Goal: Task Accomplishment & Management: Use online tool/utility

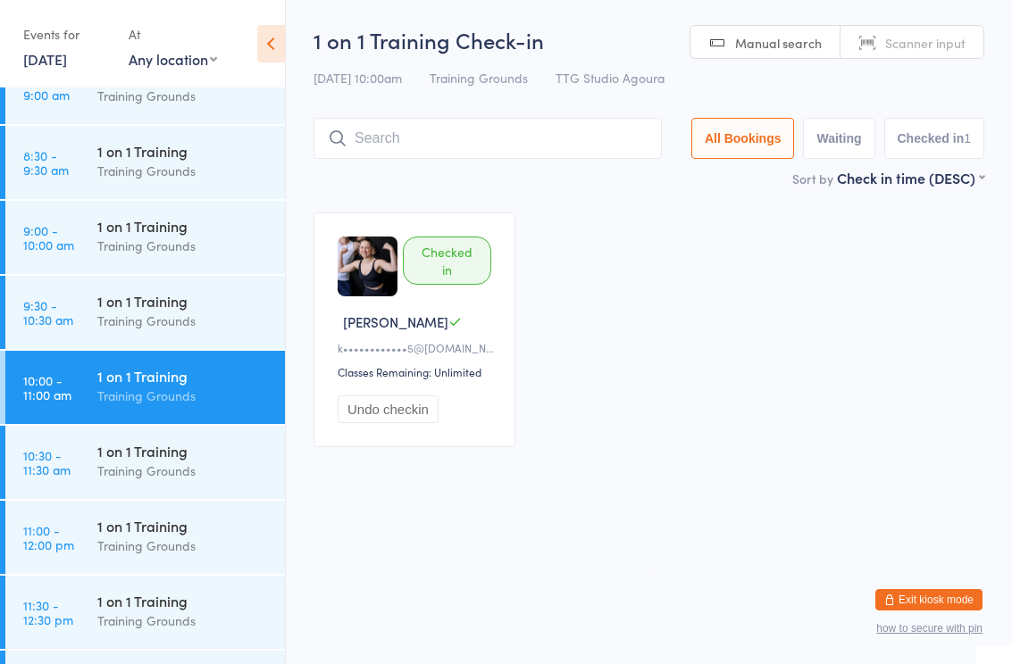
scroll to position [649, 0]
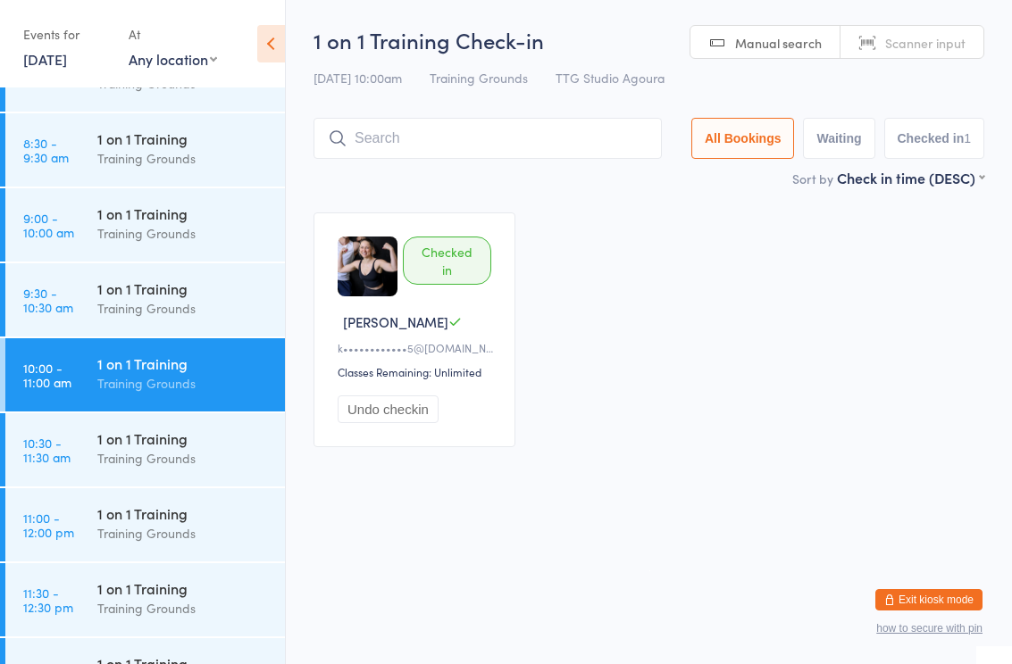
click at [54, 428] on link "10:30 - 11:30 am 1 on 1 Training Training Grounds" at bounding box center [144, 449] width 279 height 73
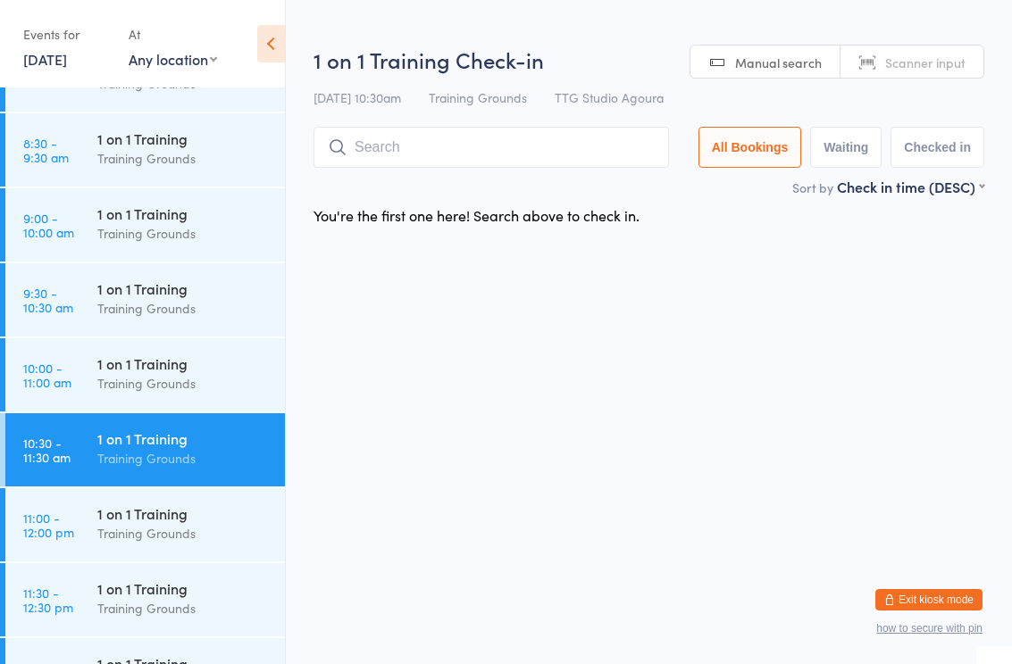
click at [73, 536] on time "11:00 - 12:00 pm" at bounding box center [48, 525] width 51 height 29
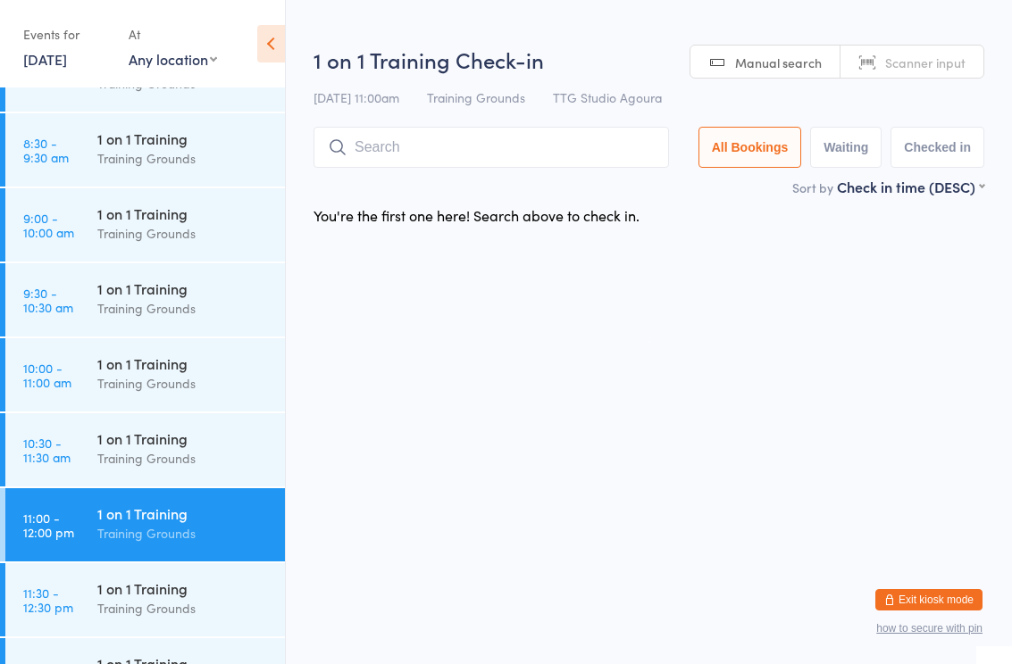
click at [163, 291] on div "1 on 1 Training" at bounding box center [183, 289] width 172 height 20
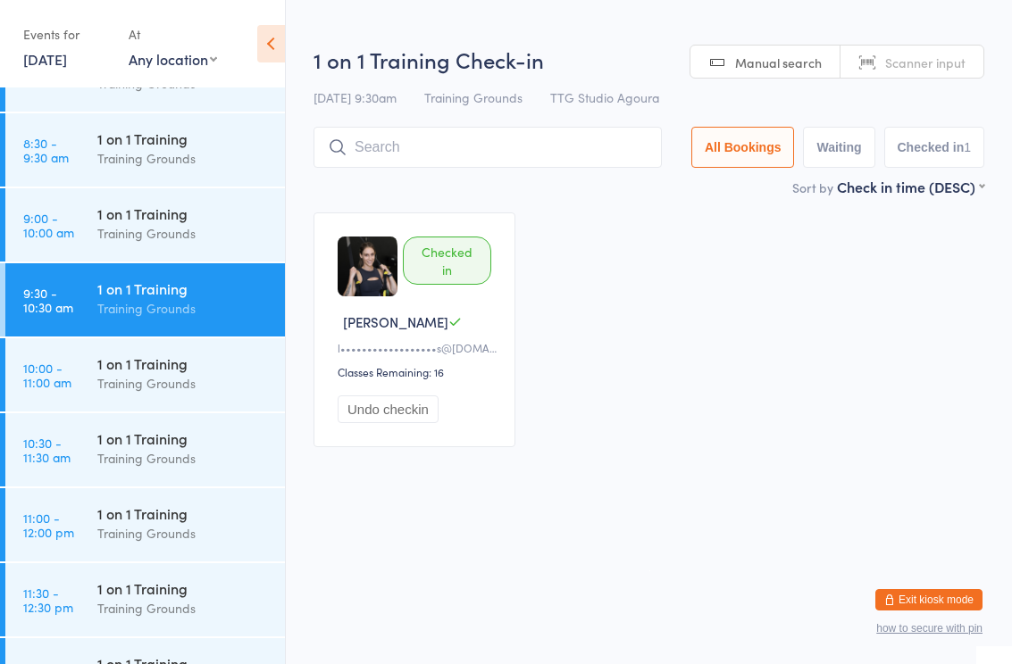
click at [430, 155] on input "search" at bounding box center [487, 147] width 348 height 41
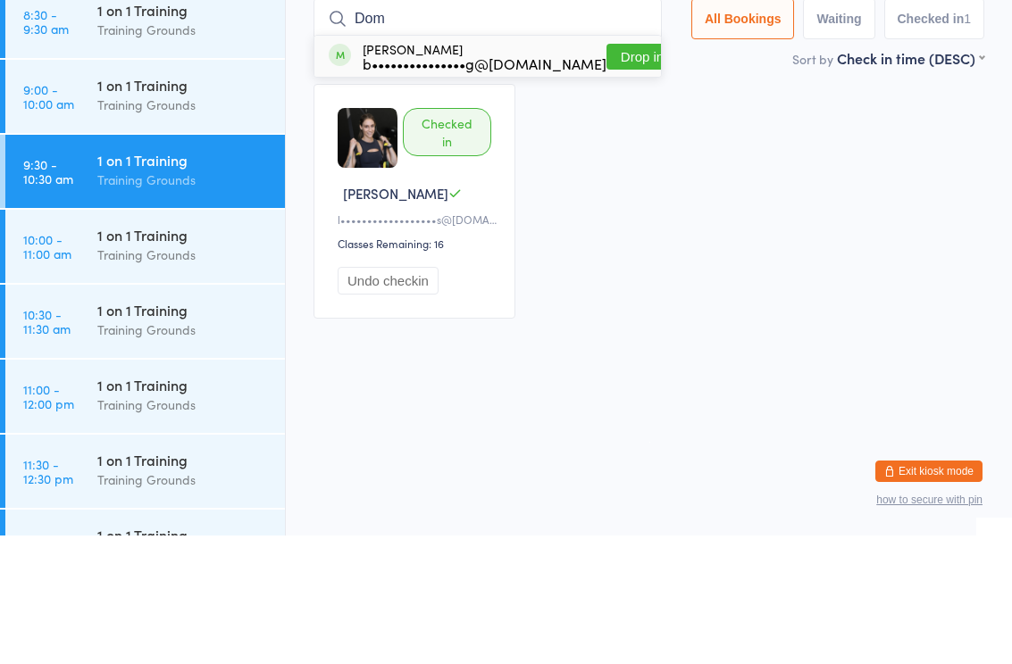
type input "Dom"
click at [625, 172] on button "Drop in" at bounding box center [641, 185] width 71 height 26
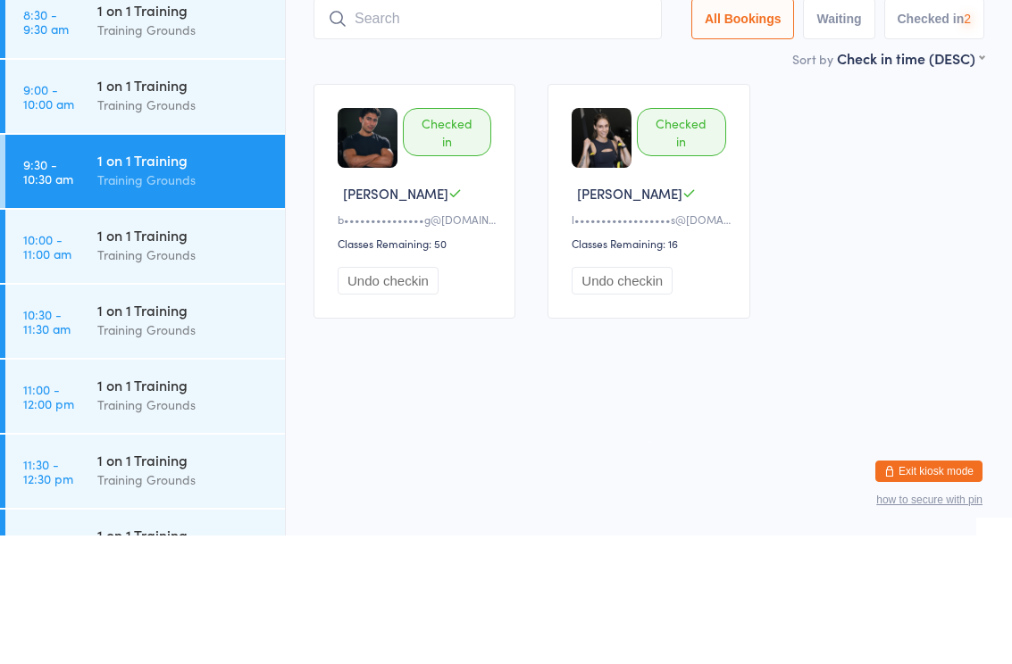
click at [849, 219] on div "Checked in [PERSON_NAME] L b•••••••••••••••g@[DOMAIN_NAME] Classes Remaining: 5…" at bounding box center [648, 329] width 703 height 267
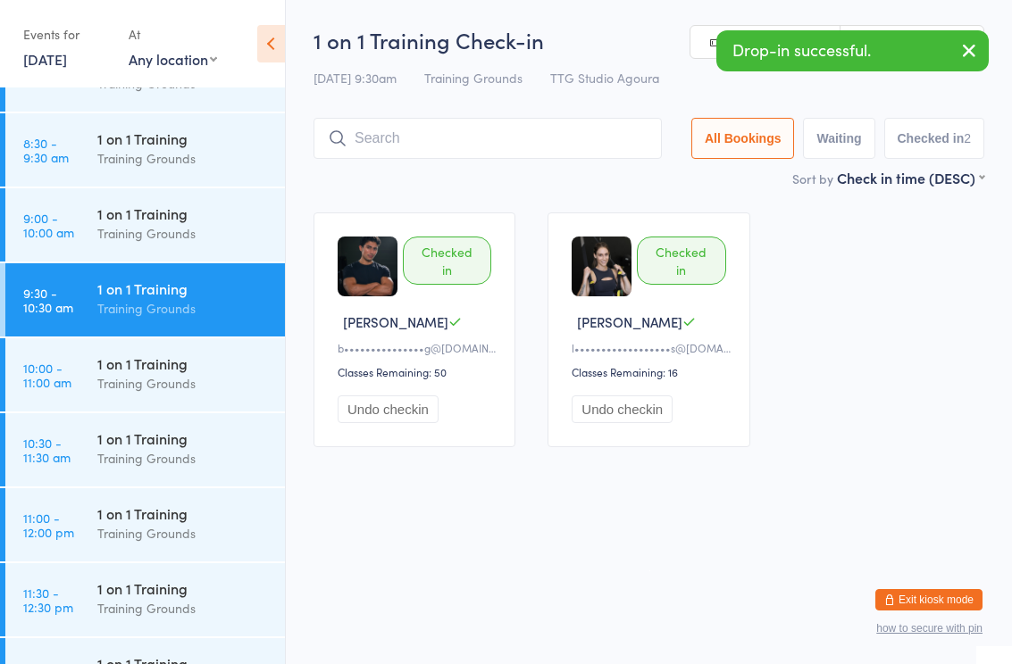
click at [221, 446] on div "1 on 1 Training" at bounding box center [183, 439] width 172 height 20
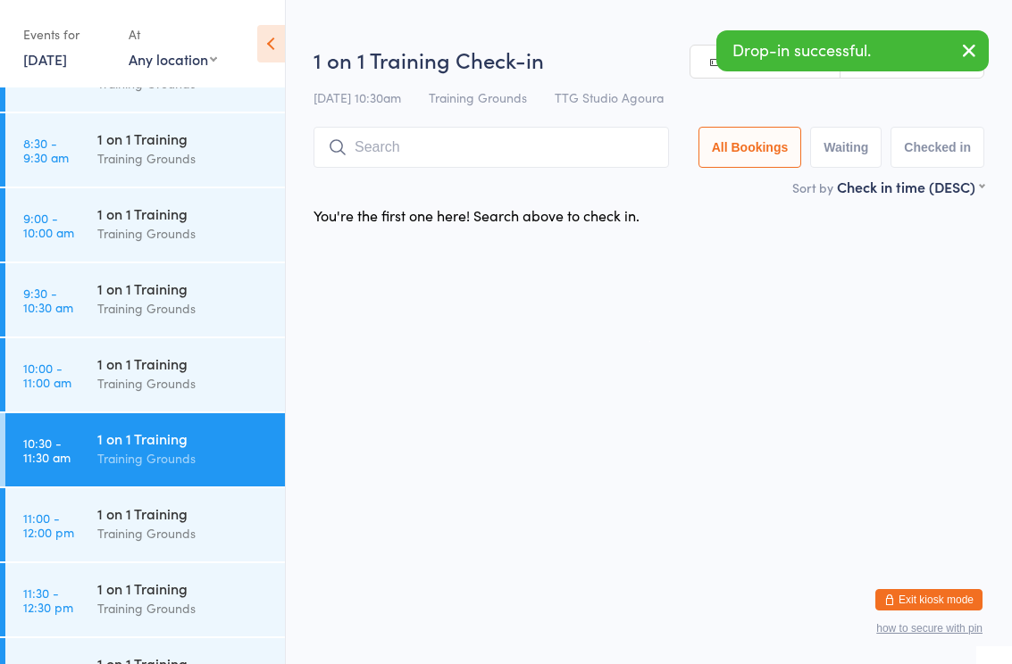
click at [500, 166] on input "search" at bounding box center [490, 147] width 355 height 41
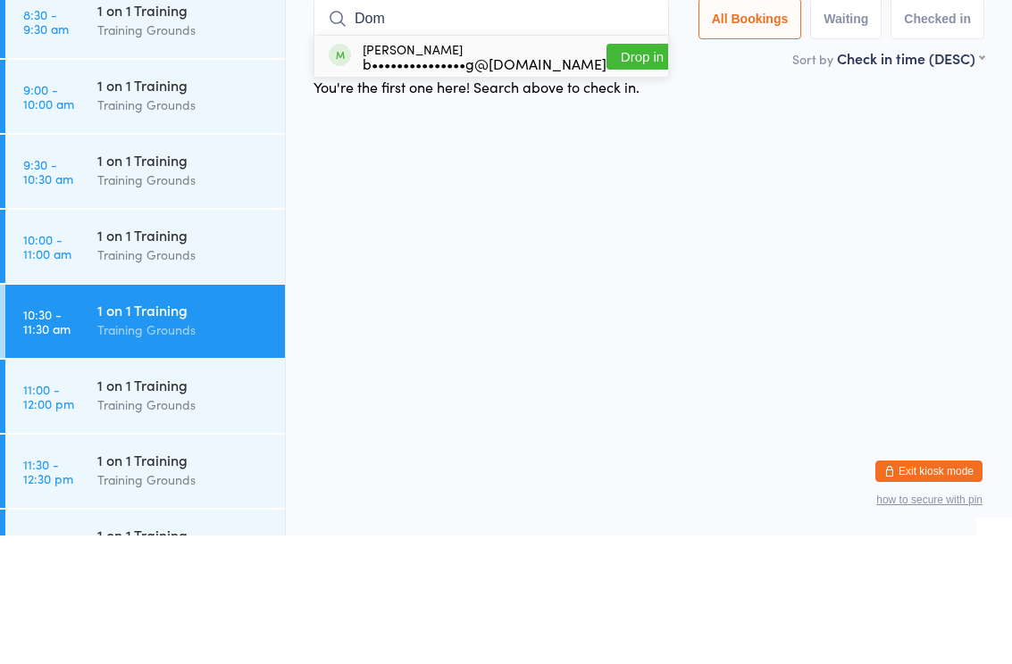
type input "Dom"
click at [619, 172] on button "Drop in" at bounding box center [641, 185] width 71 height 26
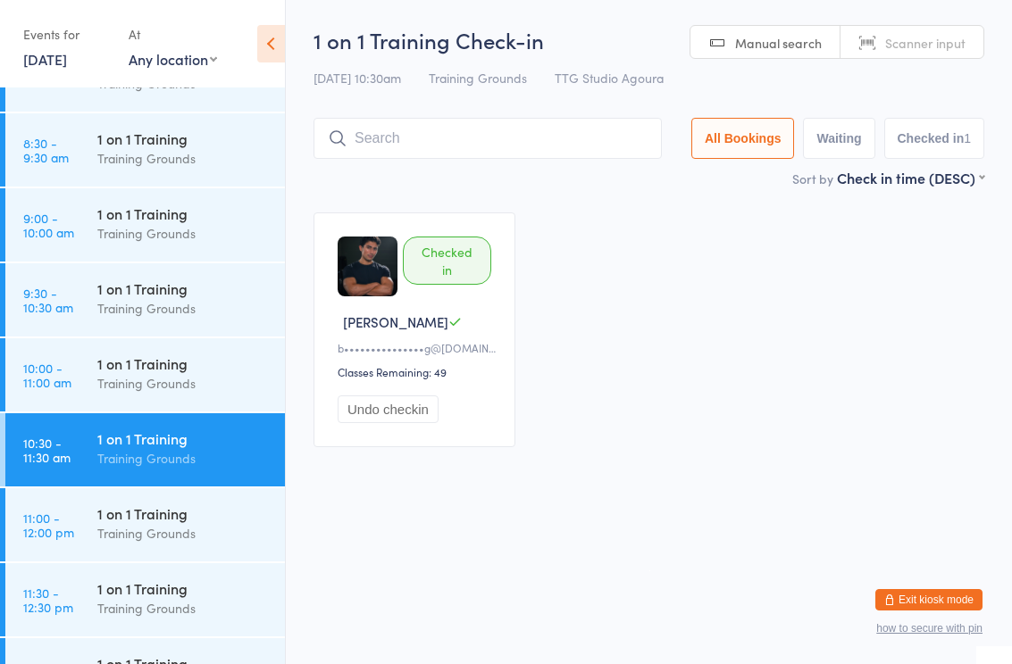
click at [493, 137] on input "search" at bounding box center [487, 138] width 348 height 41
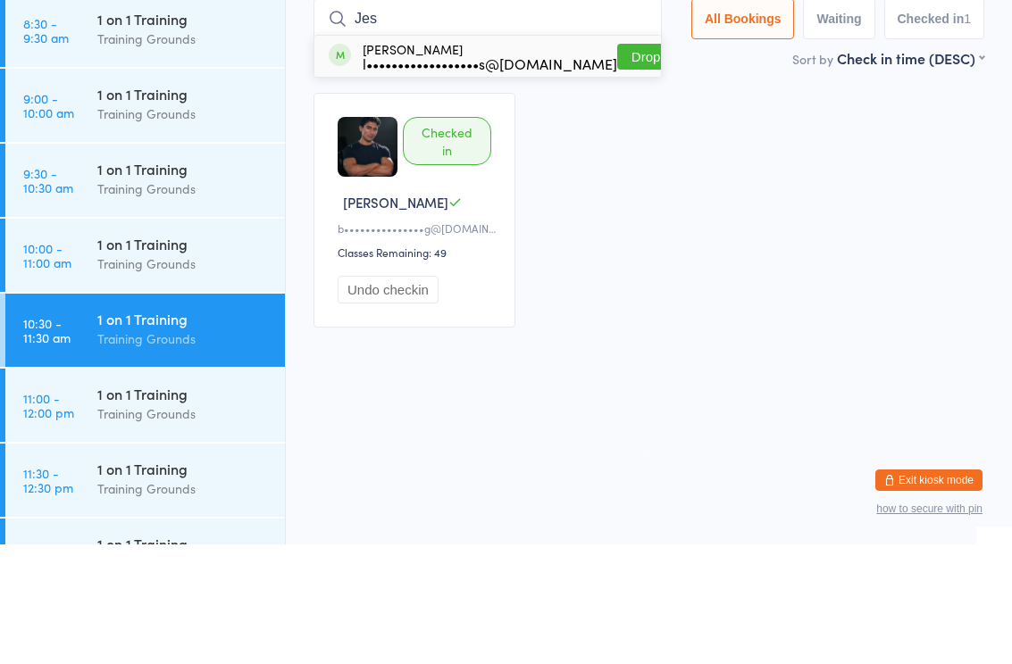
type input "Jes"
click at [393, 162] on div "[PERSON_NAME] l••••••••••••••••••s@[DOMAIN_NAME]" at bounding box center [489, 176] width 254 height 29
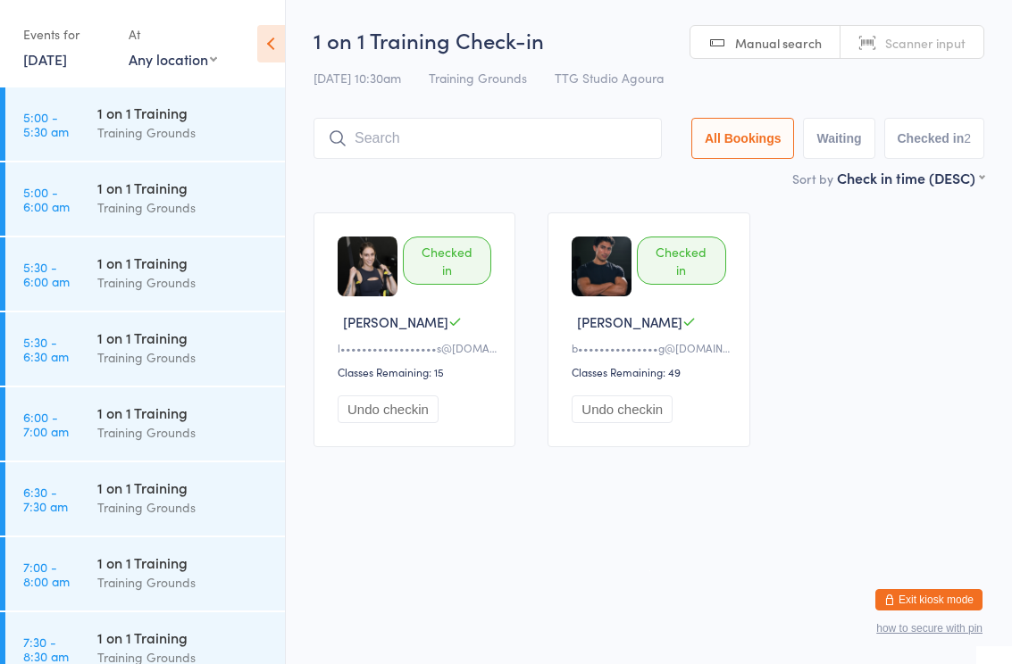
click at [826, 405] on div "Checked in [PERSON_NAME] L l••••••••••••••••••s@[DOMAIN_NAME] Classes Remaining…" at bounding box center [648, 329] width 703 height 267
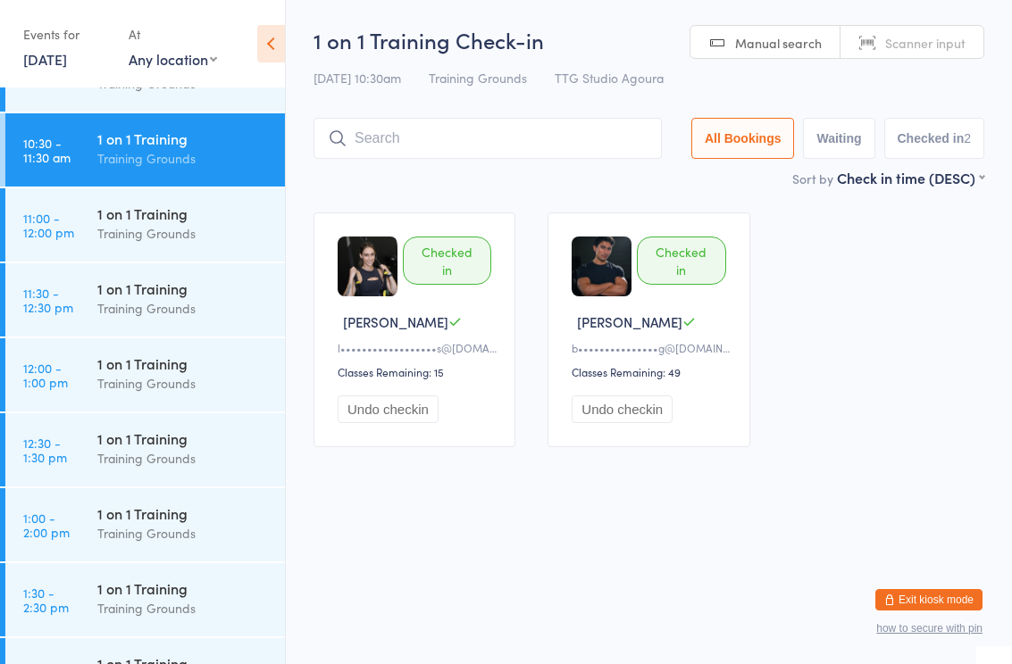
scroll to position [946, 0]
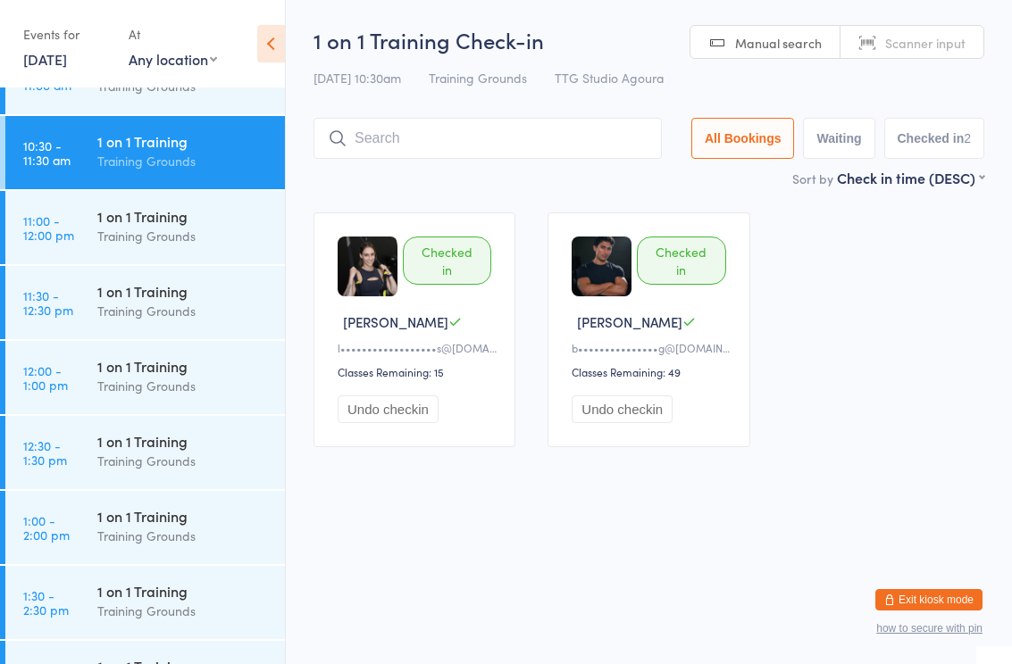
click at [182, 379] on div "Training Grounds" at bounding box center [183, 386] width 172 height 21
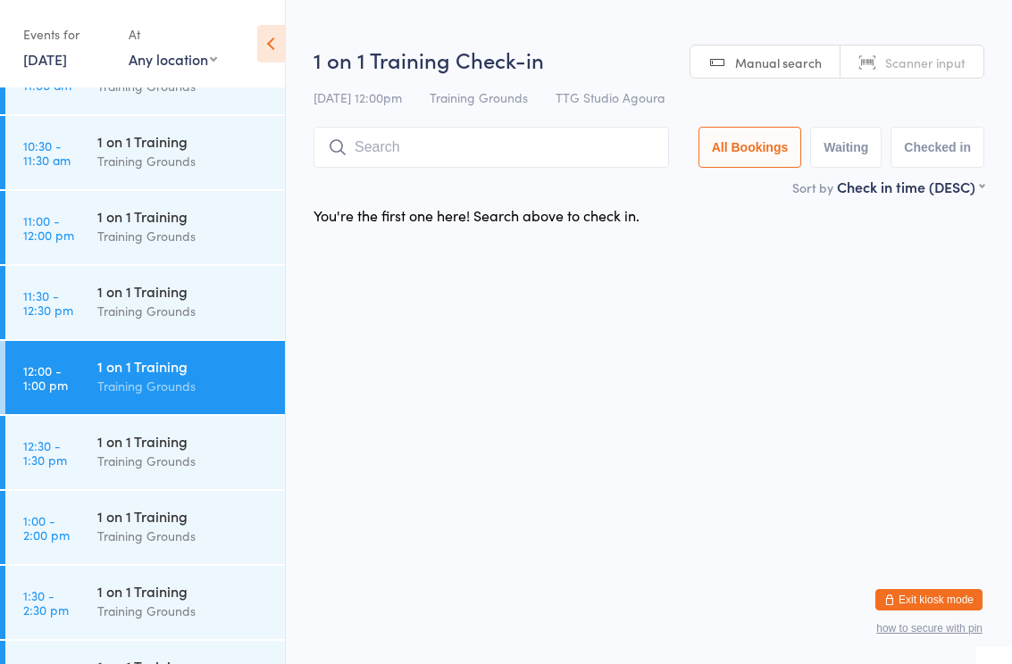
click at [457, 151] on input "search" at bounding box center [490, 147] width 355 height 41
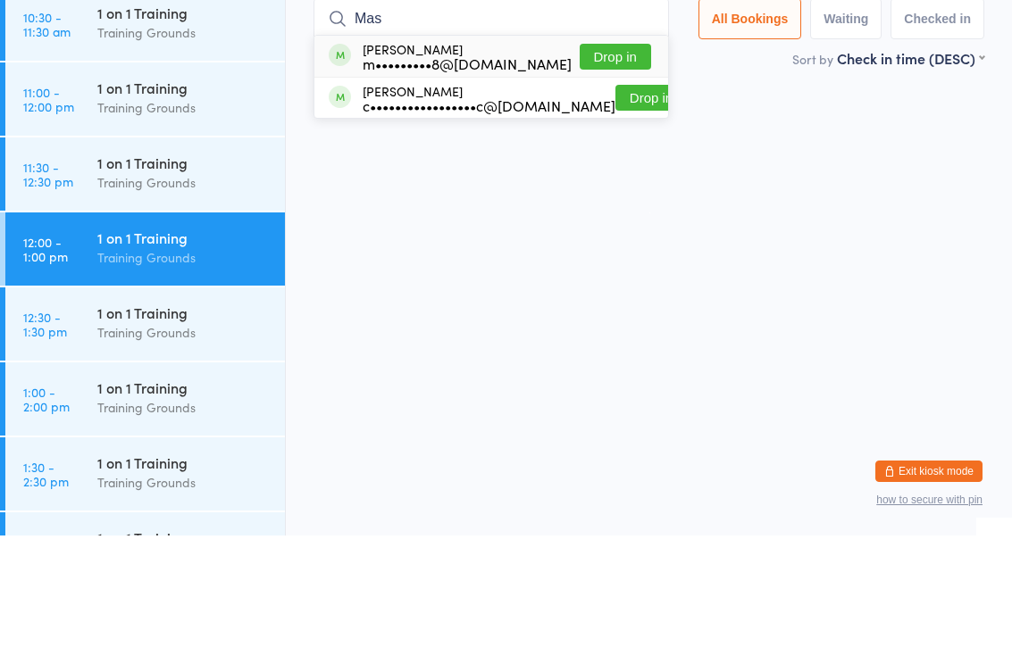
type input "Mas"
click at [640, 172] on button "Drop in" at bounding box center [614, 185] width 71 height 26
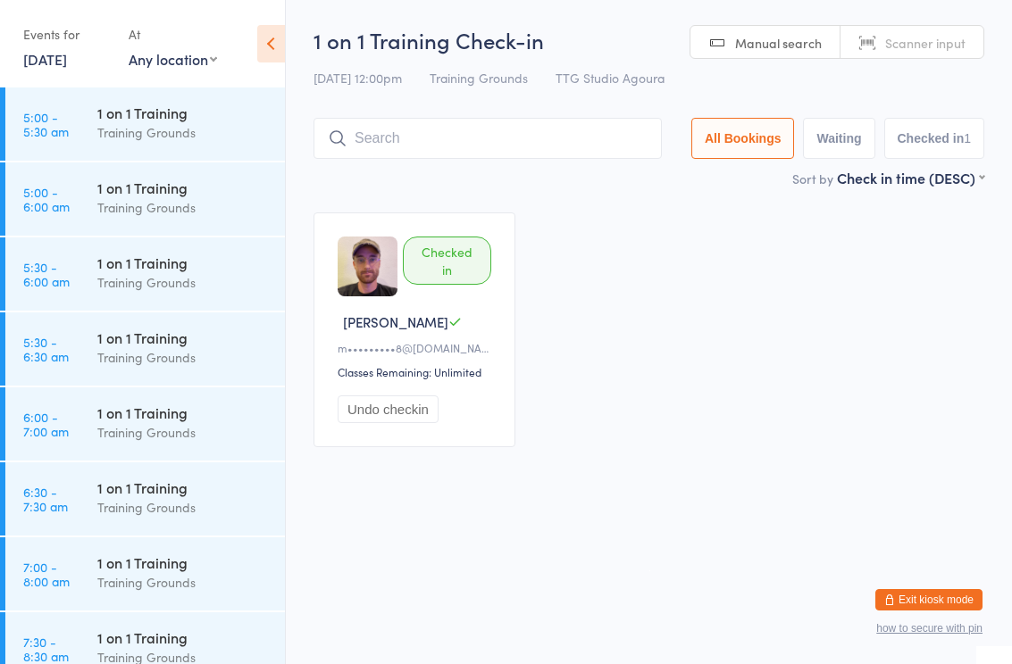
click at [54, 54] on link "[DATE]" at bounding box center [45, 59] width 44 height 20
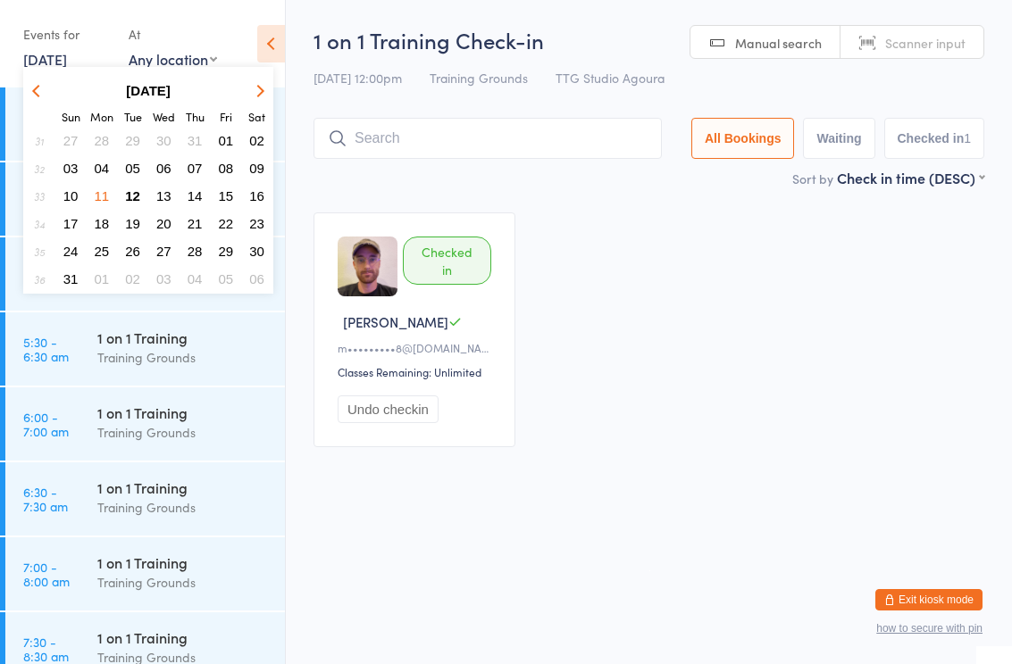
click at [137, 205] on button "12" at bounding box center [133, 196] width 28 height 24
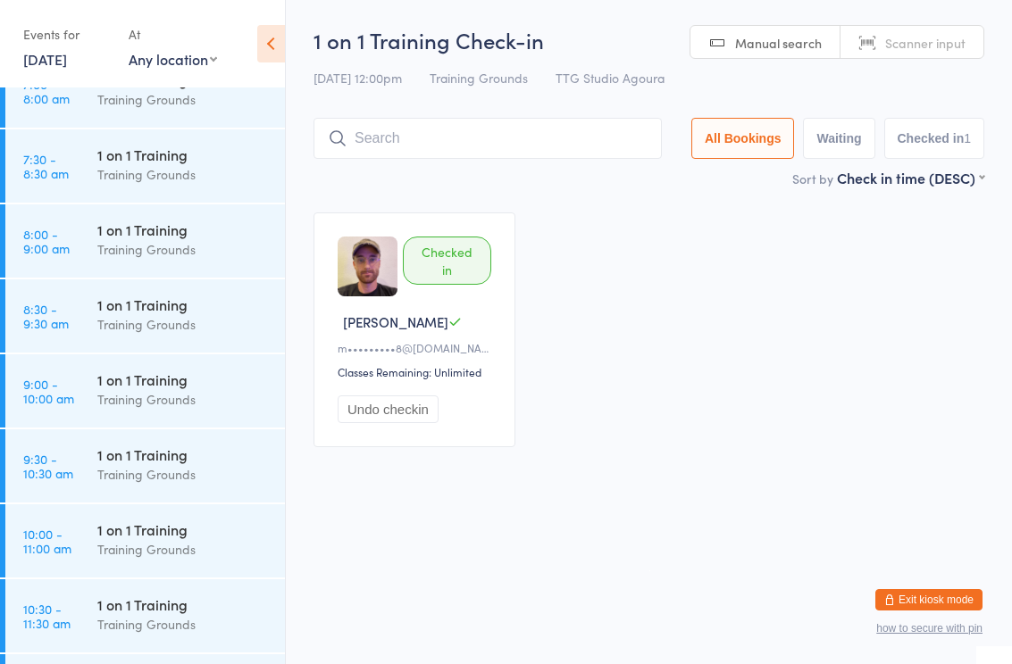
scroll to position [487, 0]
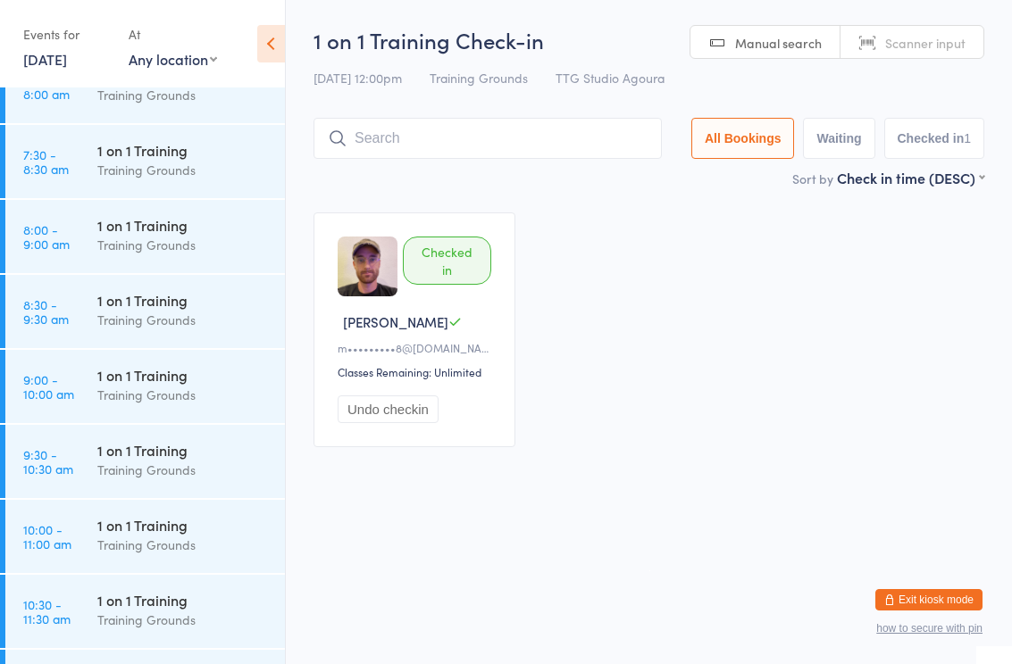
click at [149, 547] on div "Training Grounds" at bounding box center [183, 545] width 172 height 21
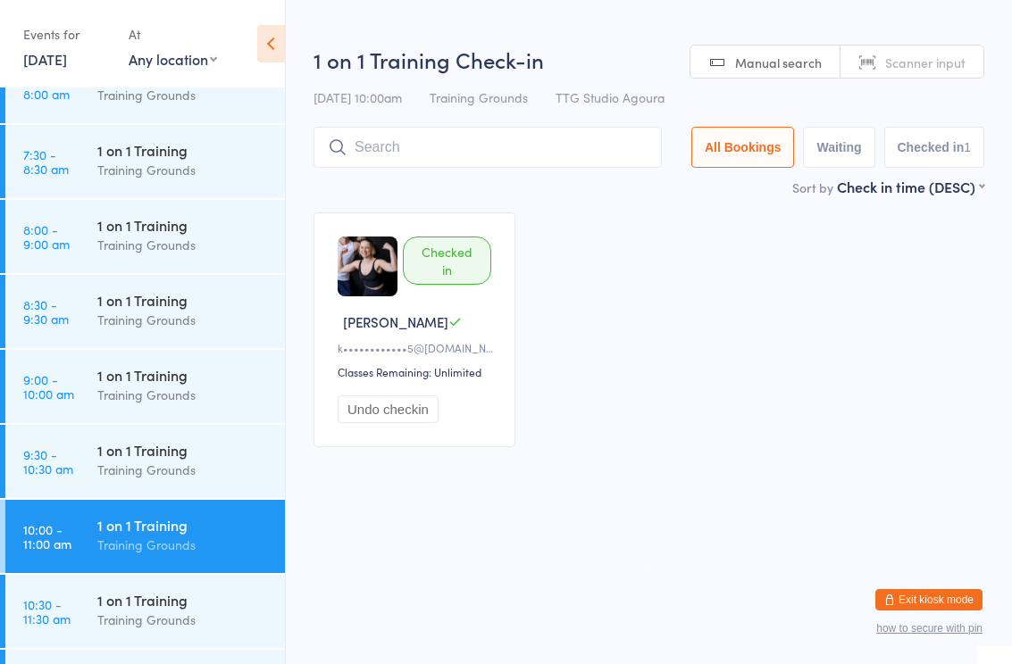
click at [434, 157] on input "search" at bounding box center [487, 147] width 348 height 41
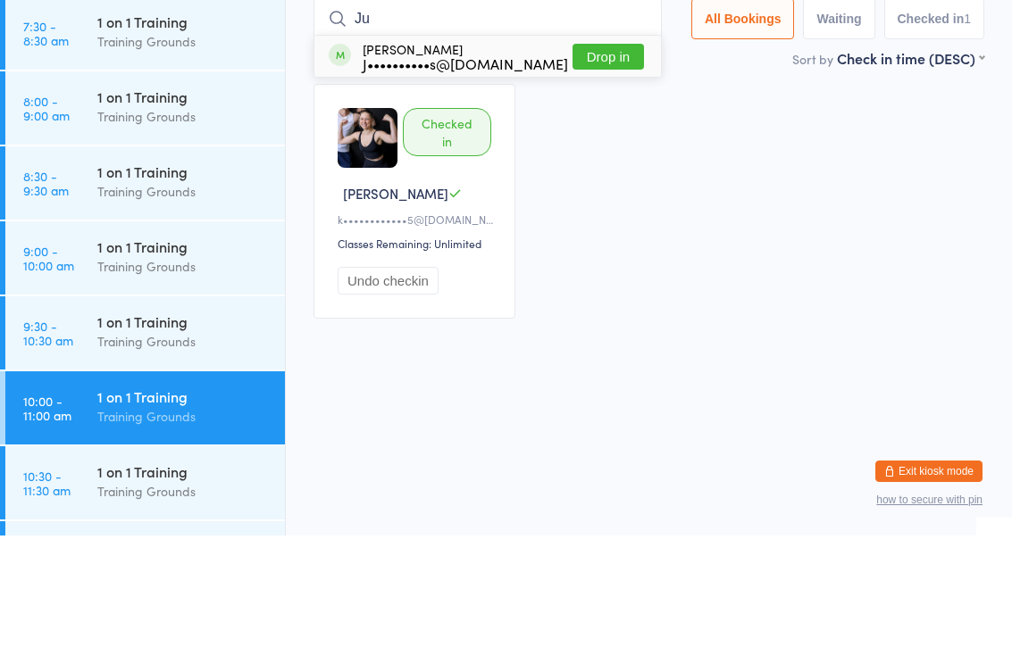
type input "Ju"
click at [480, 185] on div "J••••••••••s@yahoo.com" at bounding box center [464, 192] width 205 height 14
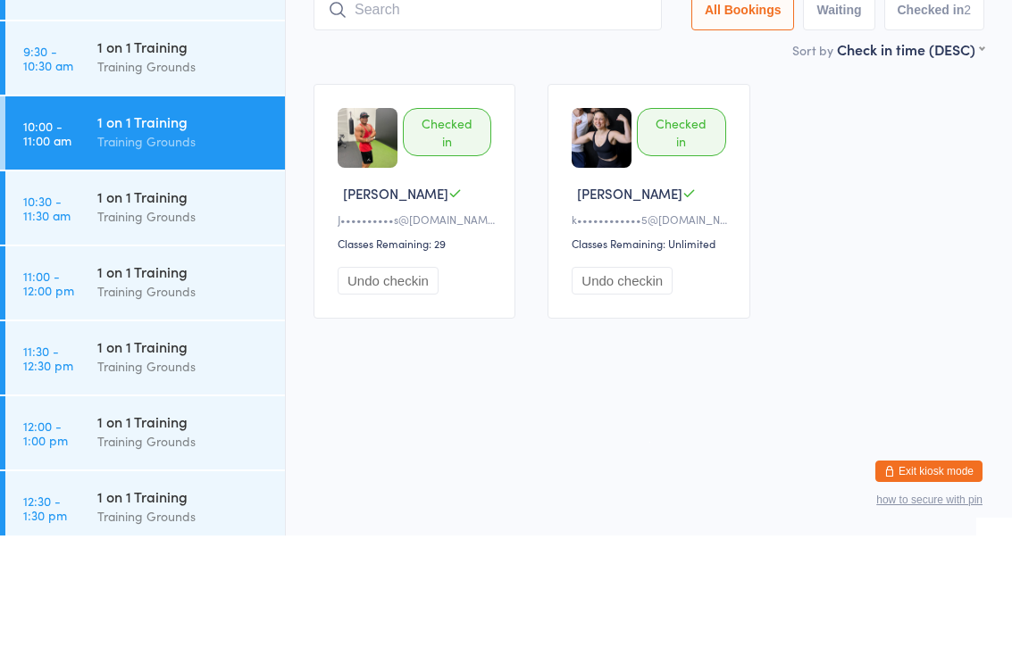
scroll to position [822, 0]
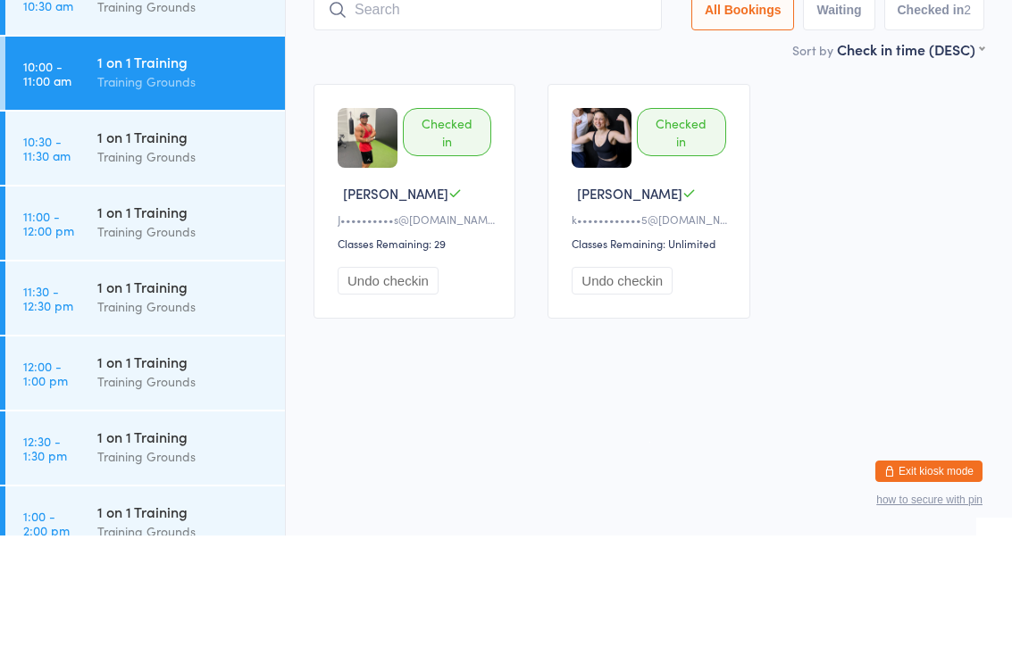
click at [155, 350] on div "Training Grounds" at bounding box center [183, 360] width 172 height 21
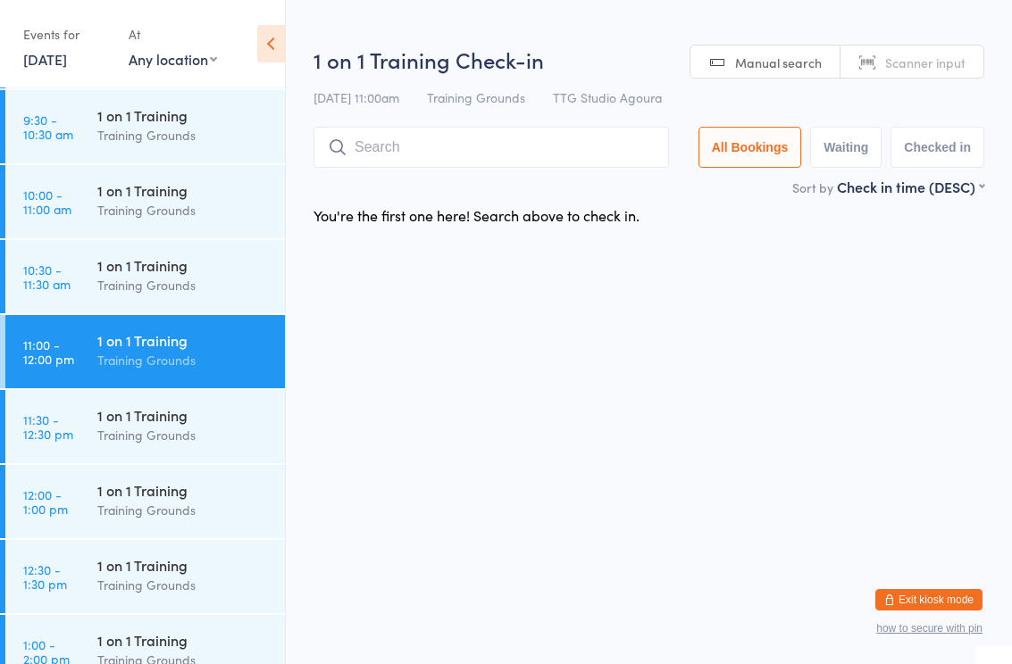
click at [428, 153] on input "search" at bounding box center [490, 147] width 355 height 41
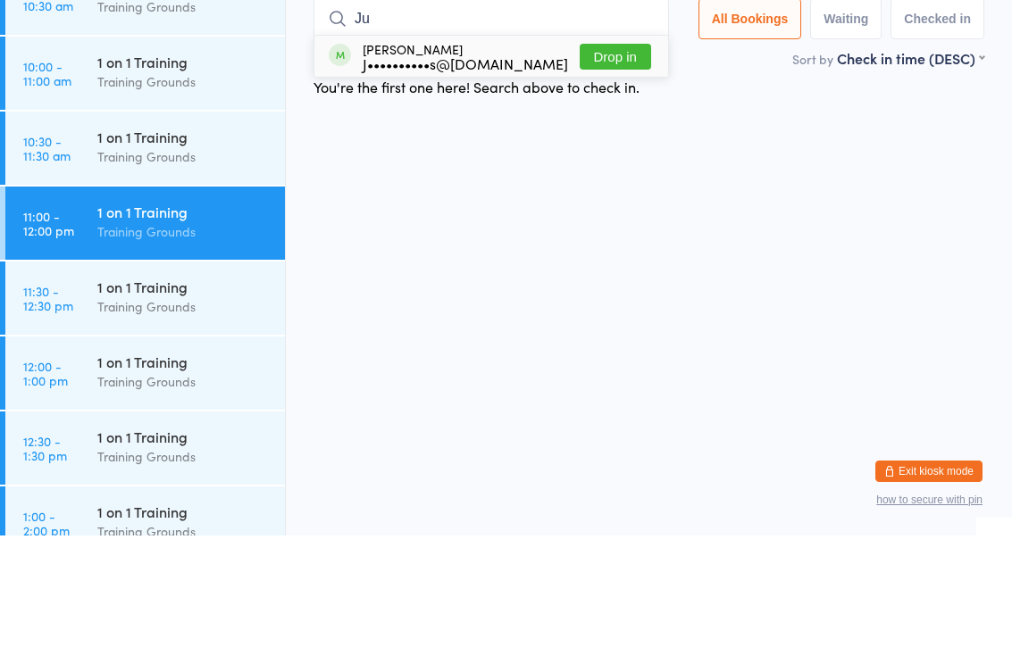
type input "Ju"
click at [470, 185] on div "J••••••••••s@yahoo.com" at bounding box center [464, 192] width 205 height 14
